Goal: Find specific page/section: Locate a particular part of the current website

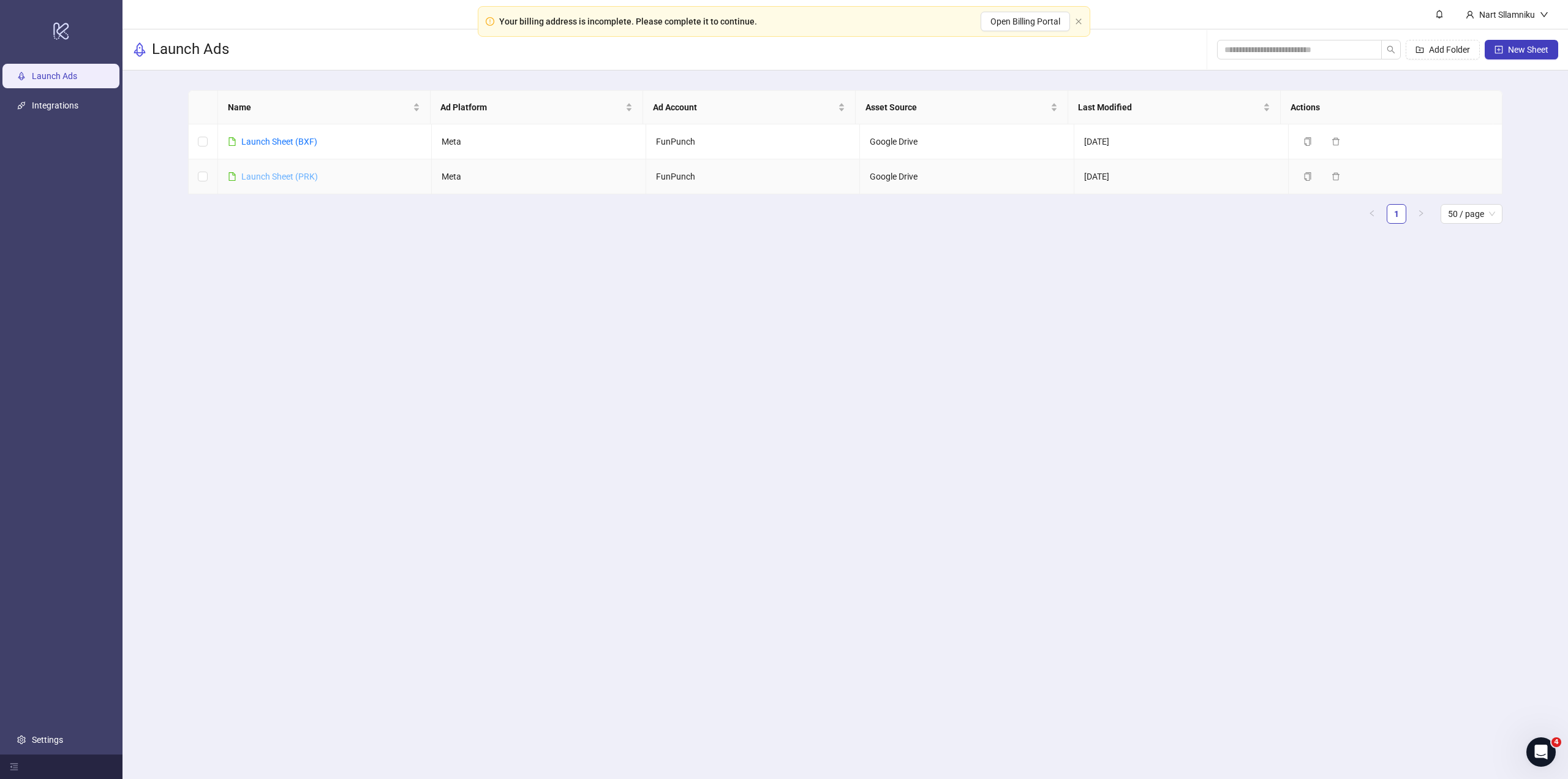
click at [296, 177] on link "Launch Sheet (PRK)" at bounding box center [280, 176] width 77 height 10
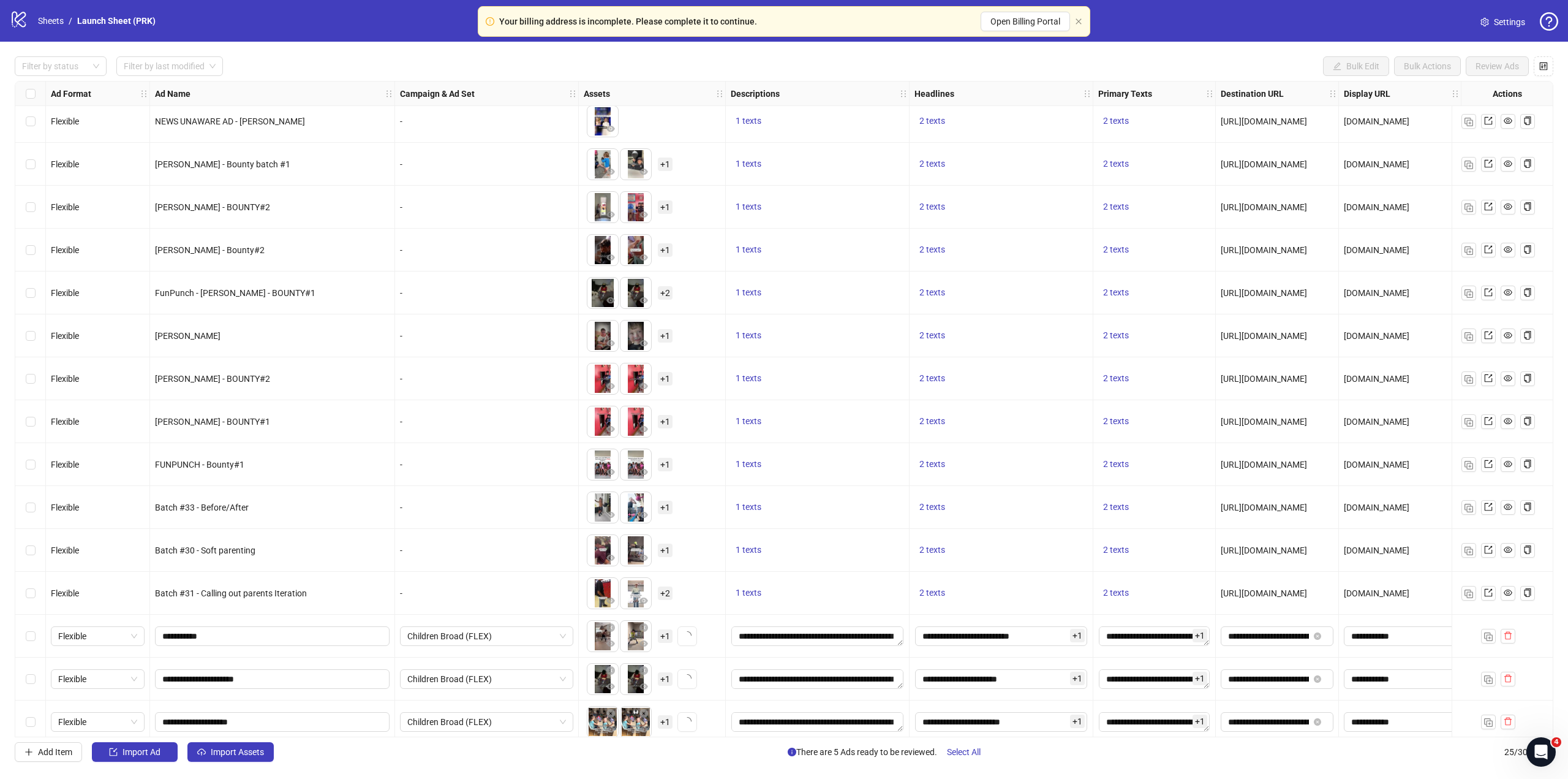
scroll to position [447, 0]
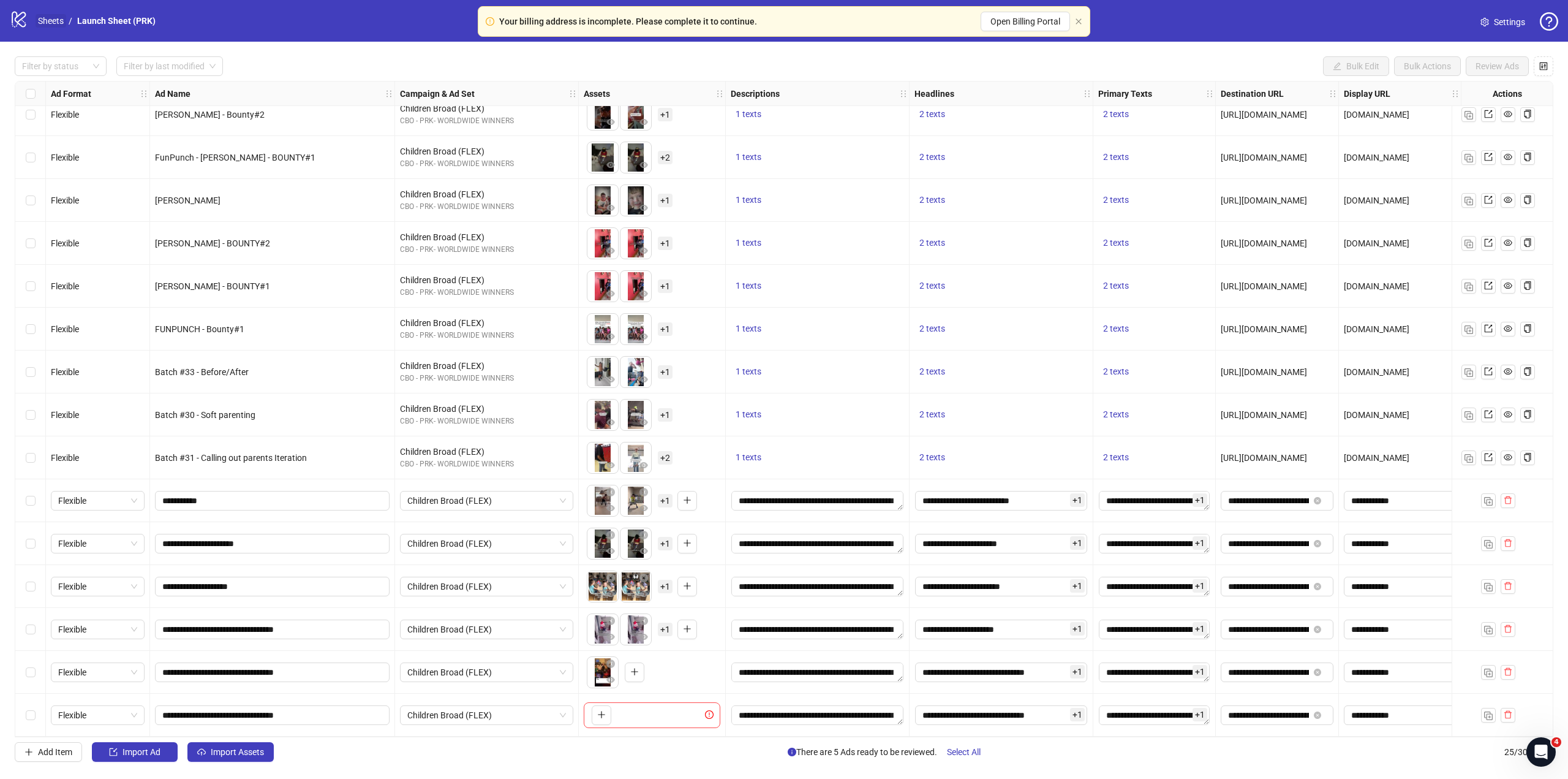
click at [57, 17] on link "Sheets" at bounding box center [50, 21] width 30 height 14
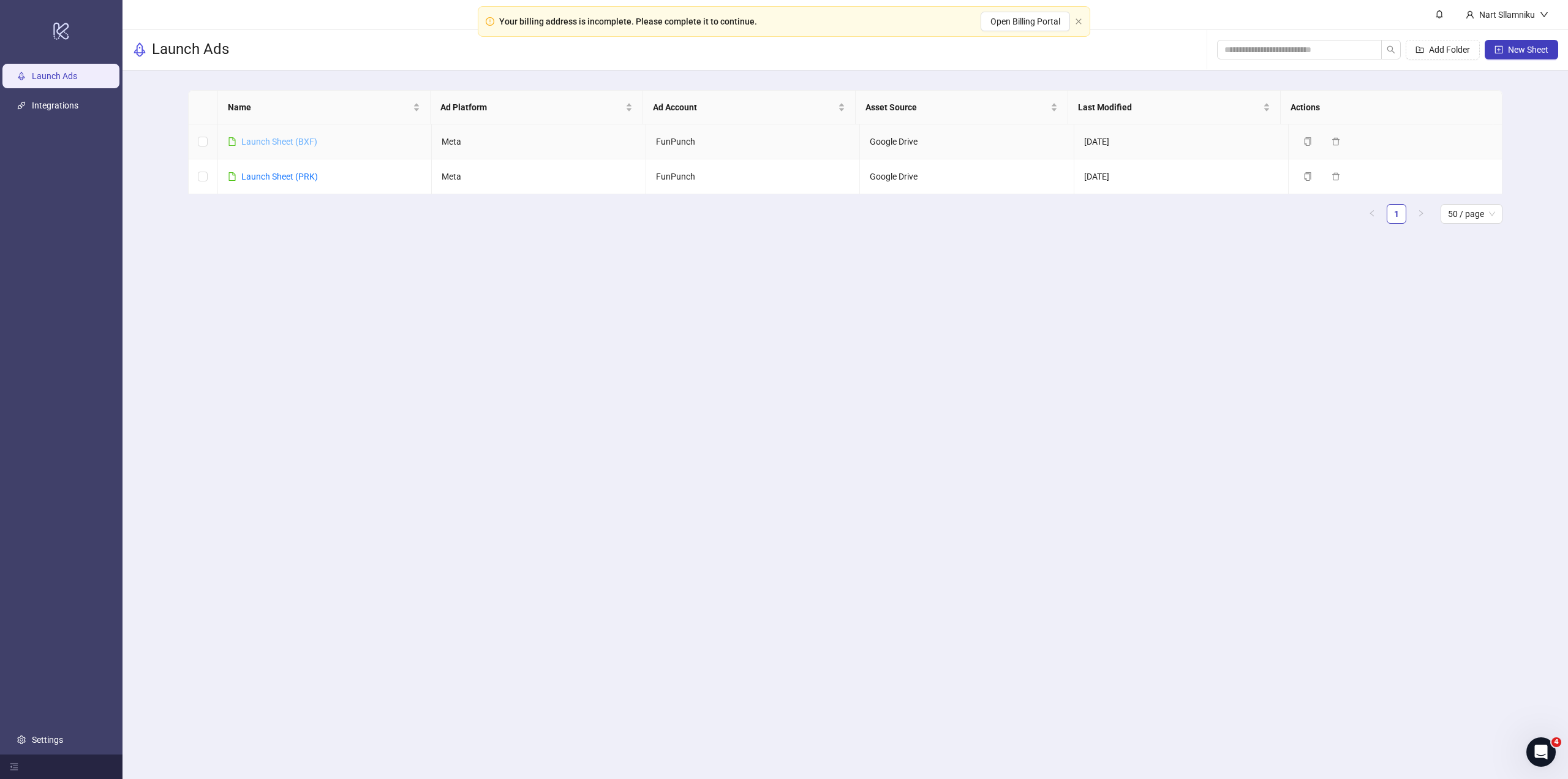
click at [291, 137] on link "Launch Sheet (BXF)" at bounding box center [280, 142] width 76 height 10
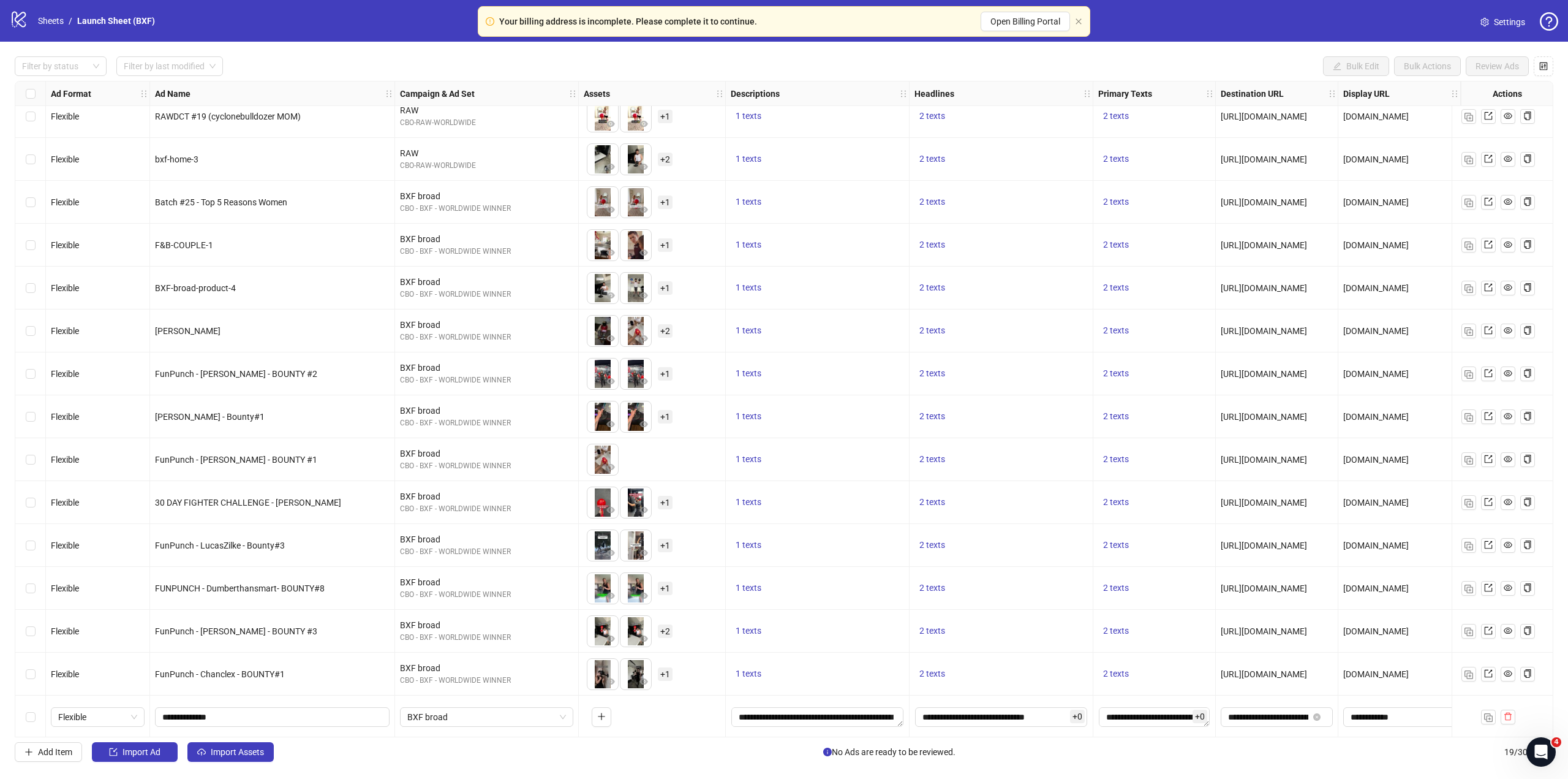
scroll to position [189, 0]
click at [608, 709] on button "button" at bounding box center [601, 715] width 19 height 19
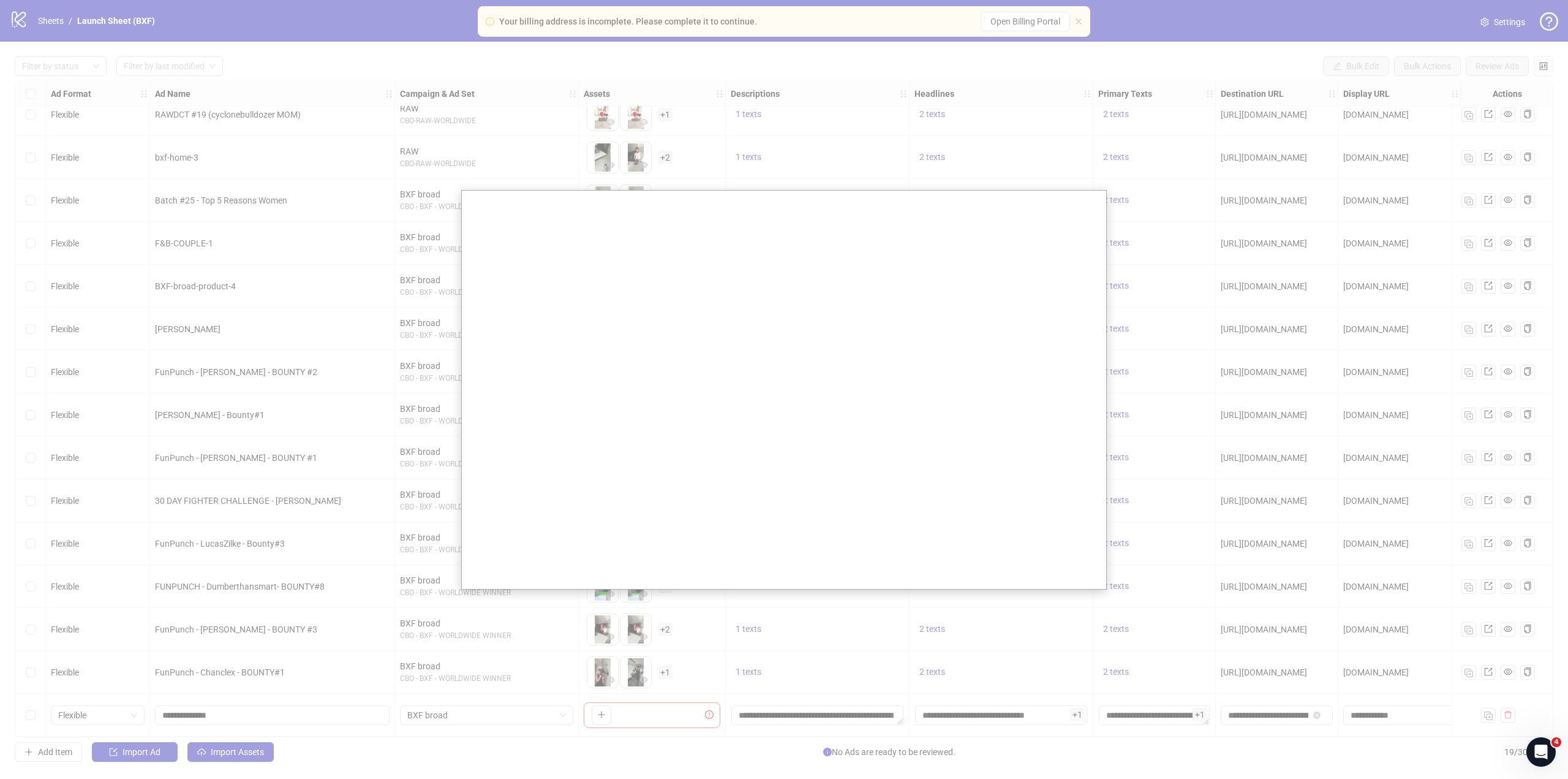
click at [1265, 307] on div at bounding box center [784, 390] width 1568 height 779
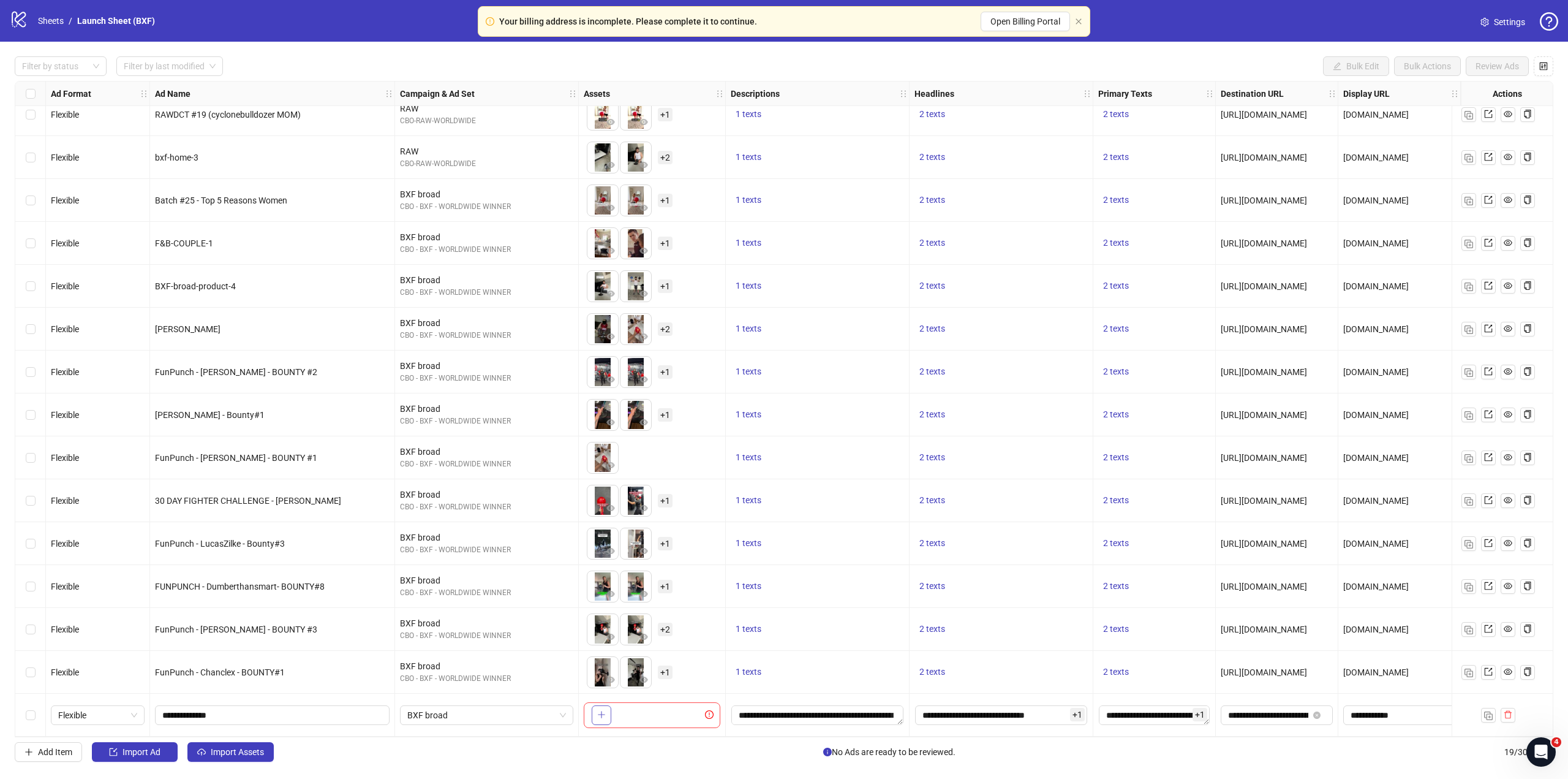
click at [596, 715] on button "button" at bounding box center [601, 715] width 19 height 19
